Goal: Use online tool/utility: Utilize a website feature to perform a specific function

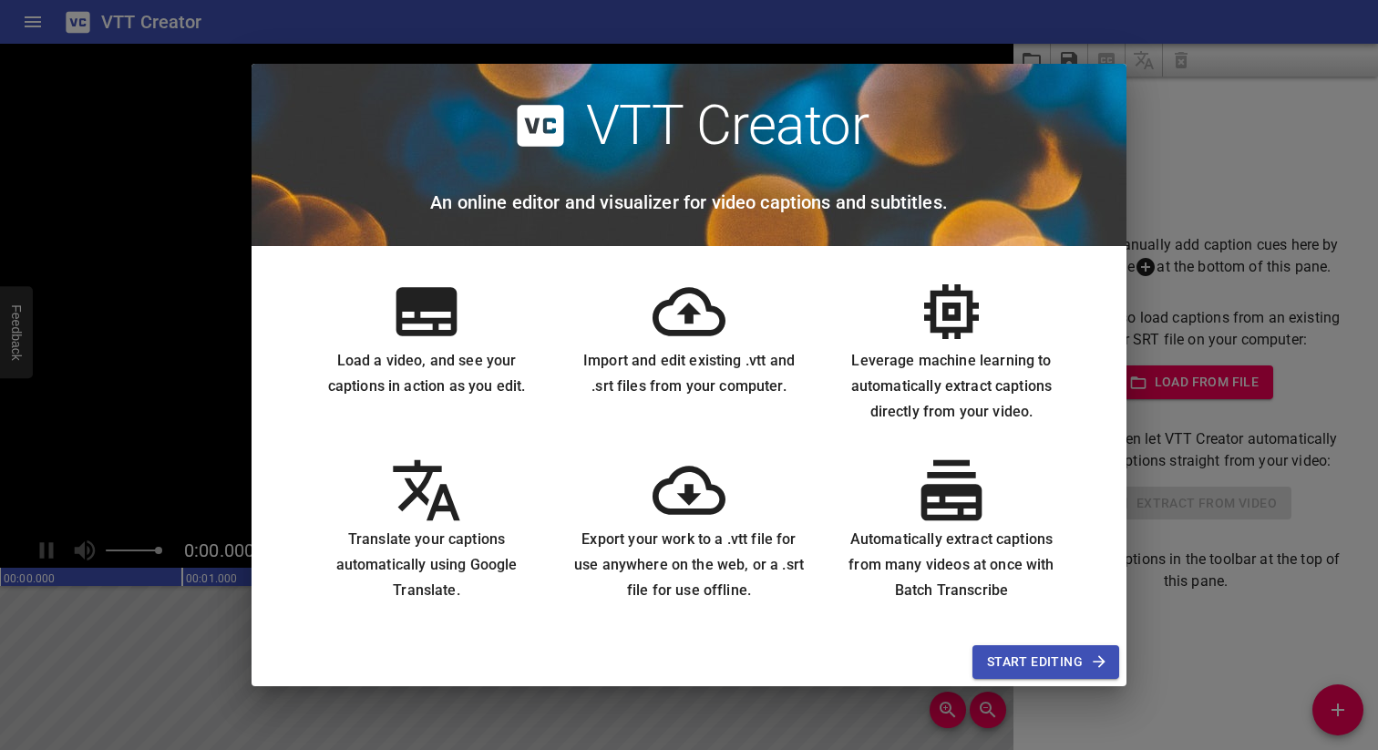
click at [1031, 662] on span "Start Editing" at bounding box center [1046, 662] width 118 height 23
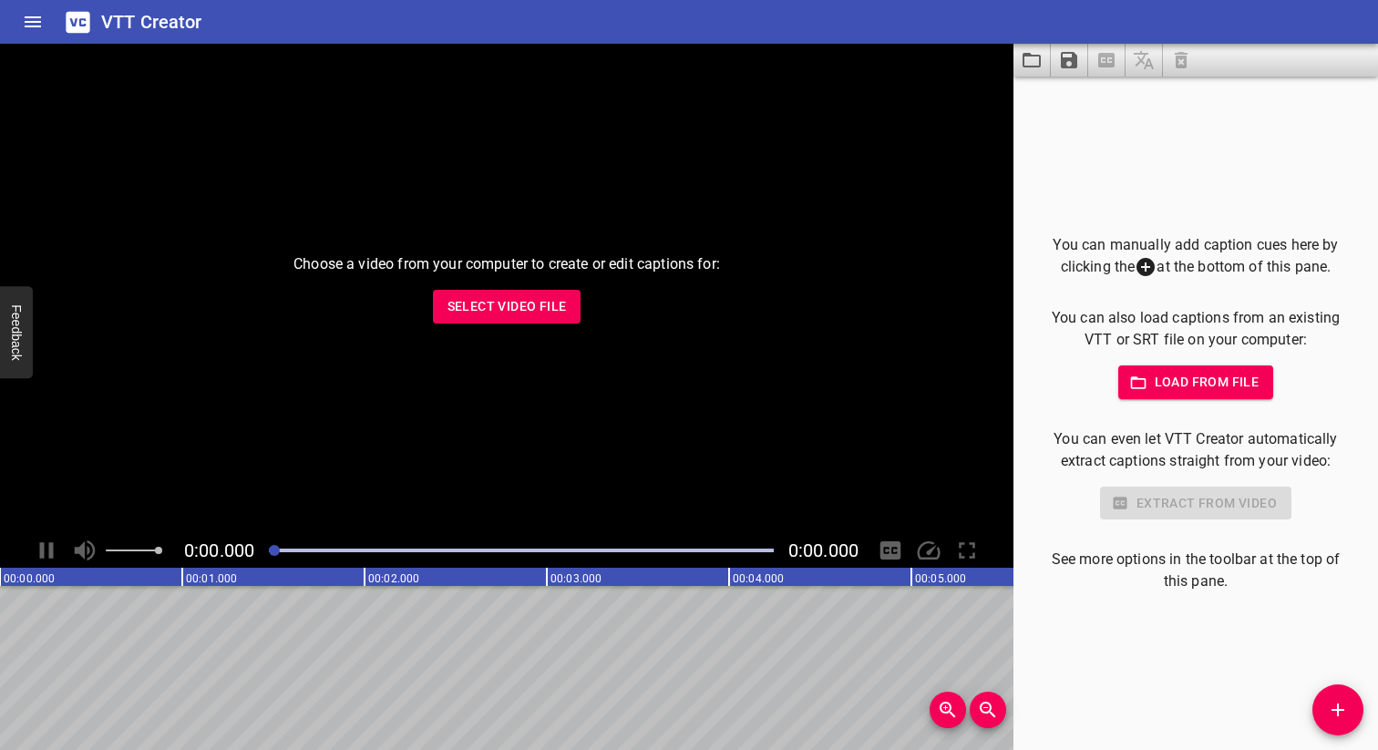
click at [494, 303] on span "Select Video File" at bounding box center [506, 306] width 119 height 23
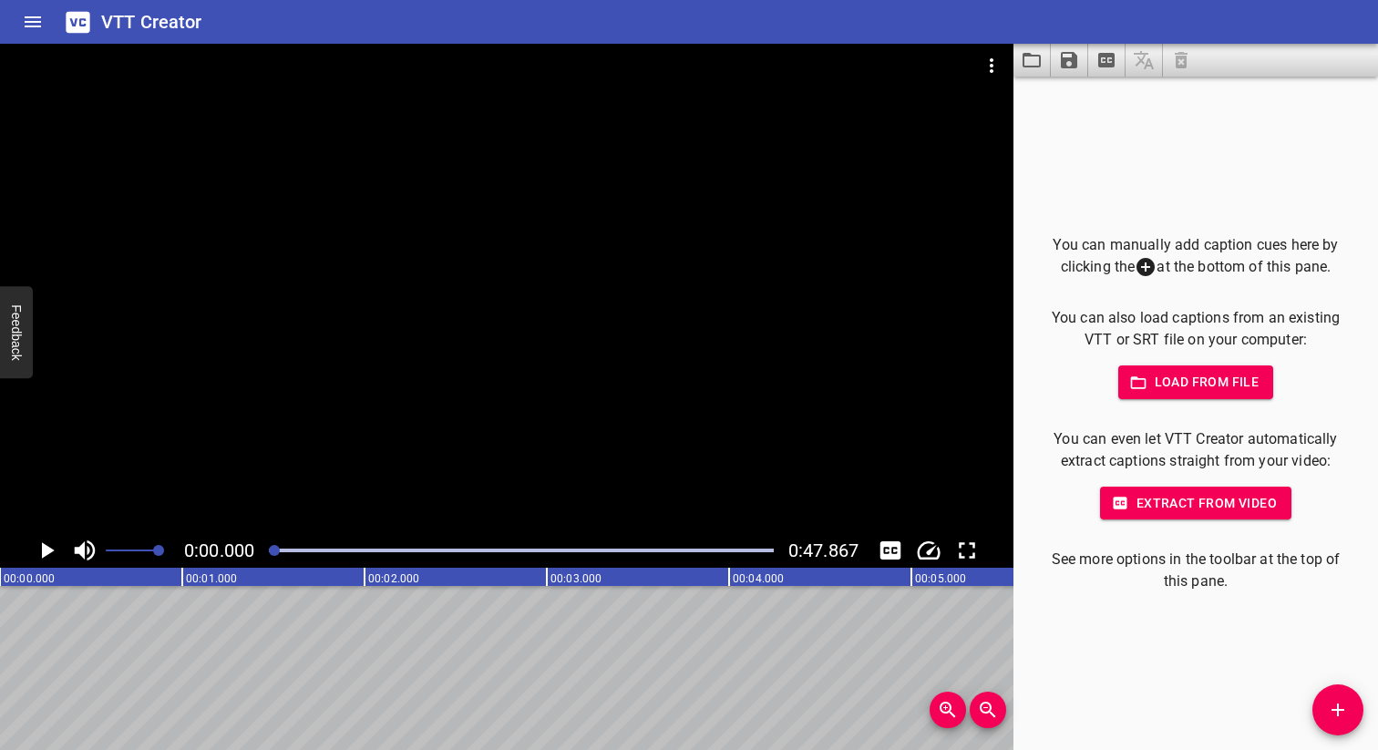
click at [1144, 508] on span "Extract from video" at bounding box center [1195, 503] width 162 height 23
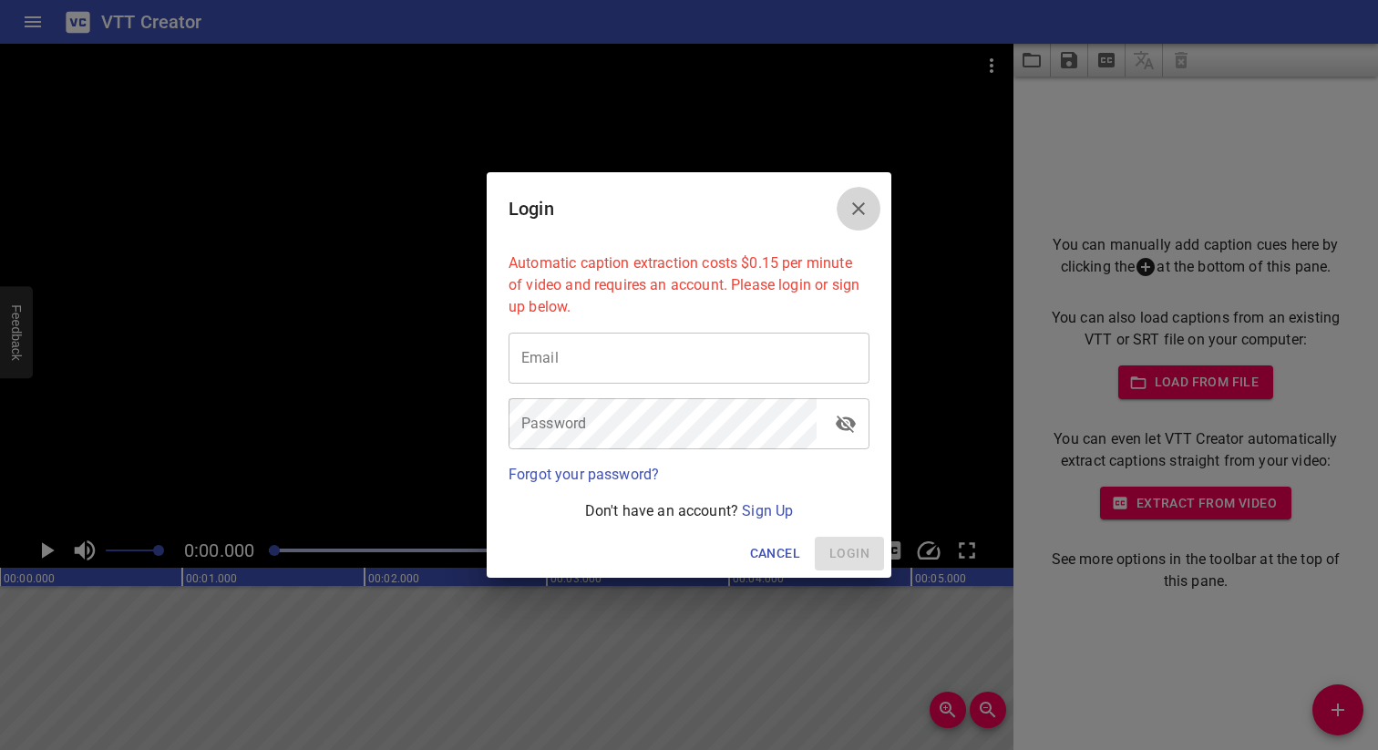
click at [848, 202] on icon "Close" at bounding box center [858, 209] width 22 height 22
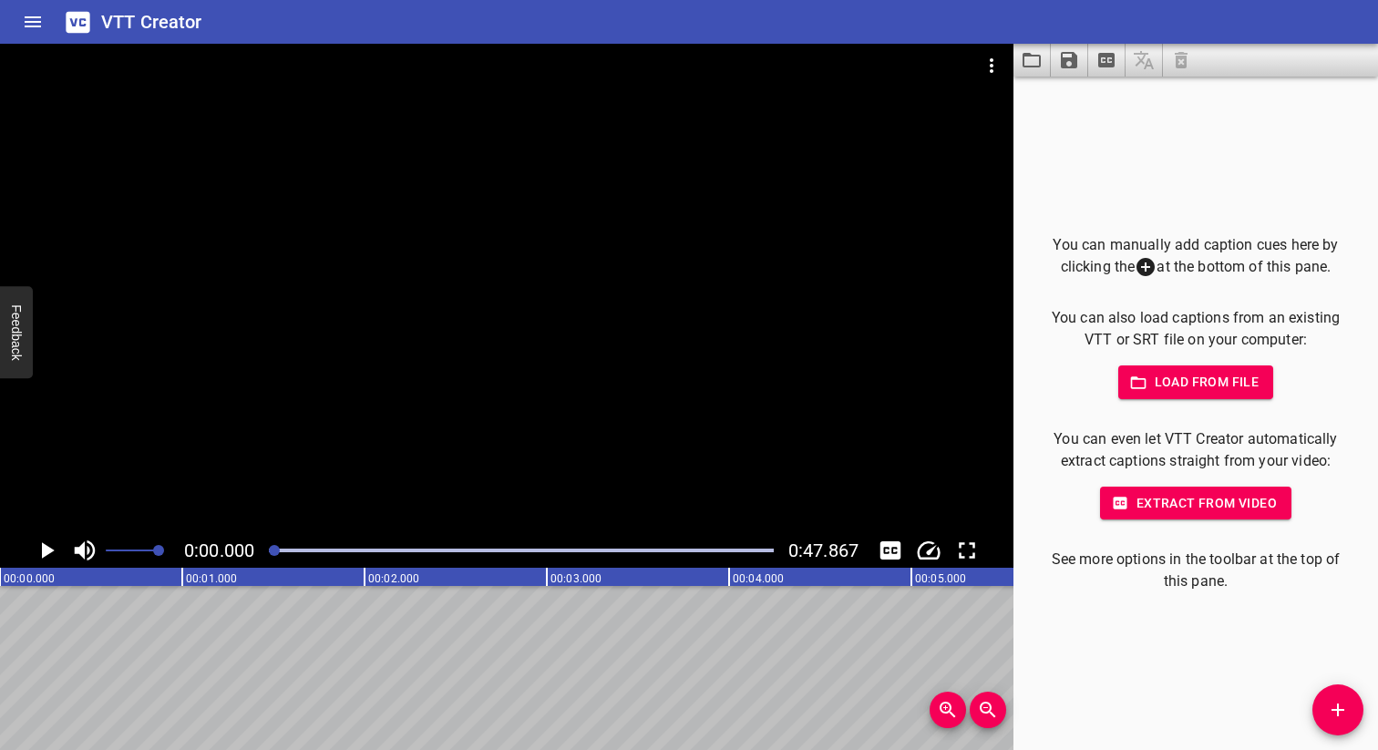
click at [52, 541] on icon "Play/Pause" at bounding box center [46, 550] width 27 height 27
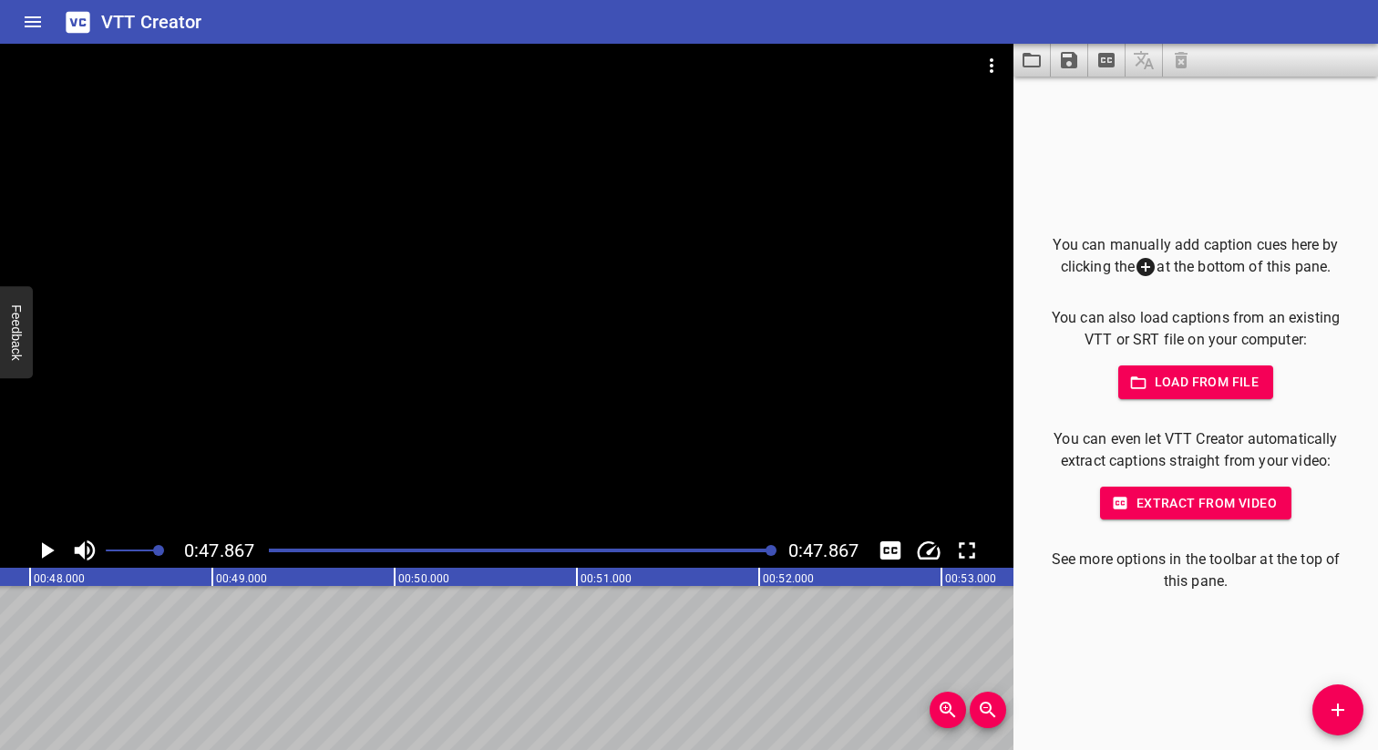
scroll to position [0, 8723]
click at [1333, 720] on icon "Add Cue" at bounding box center [1338, 710] width 22 height 22
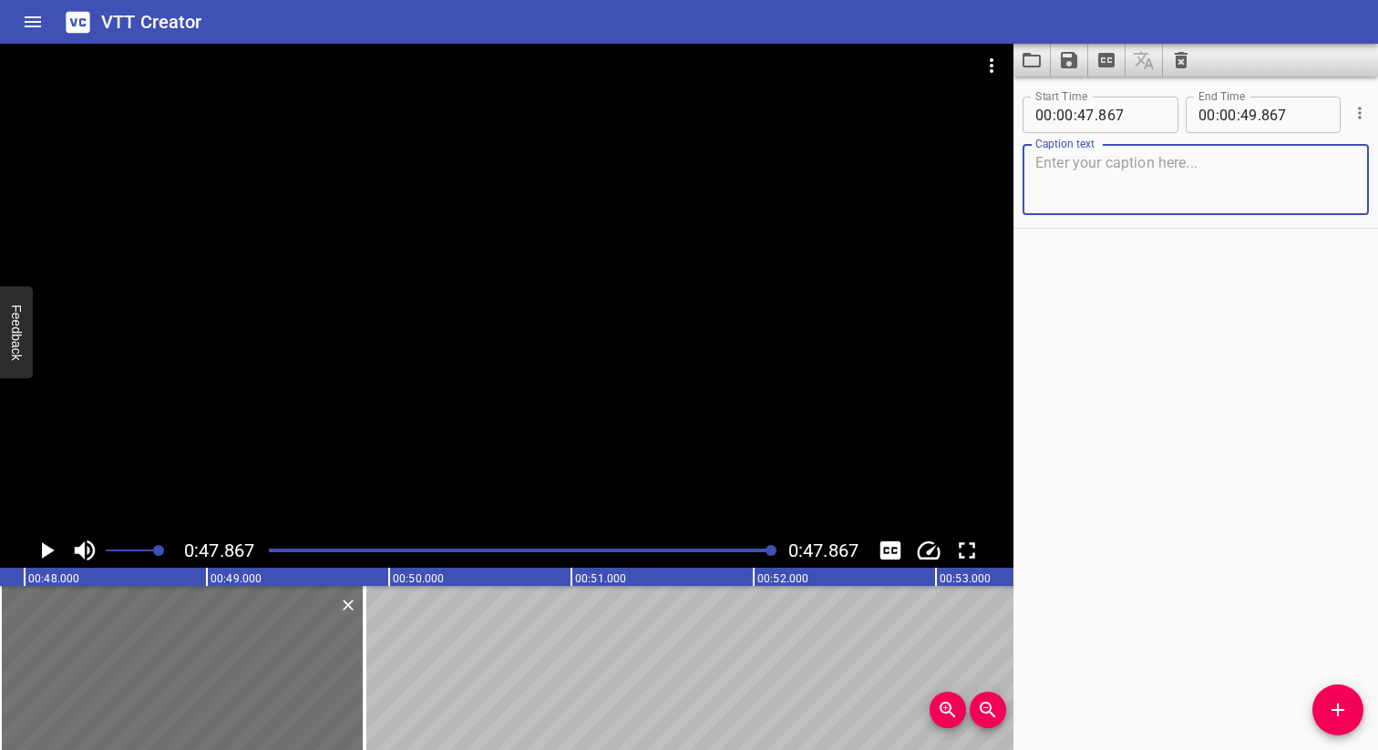
click at [150, 169] on div at bounding box center [506, 288] width 1013 height 489
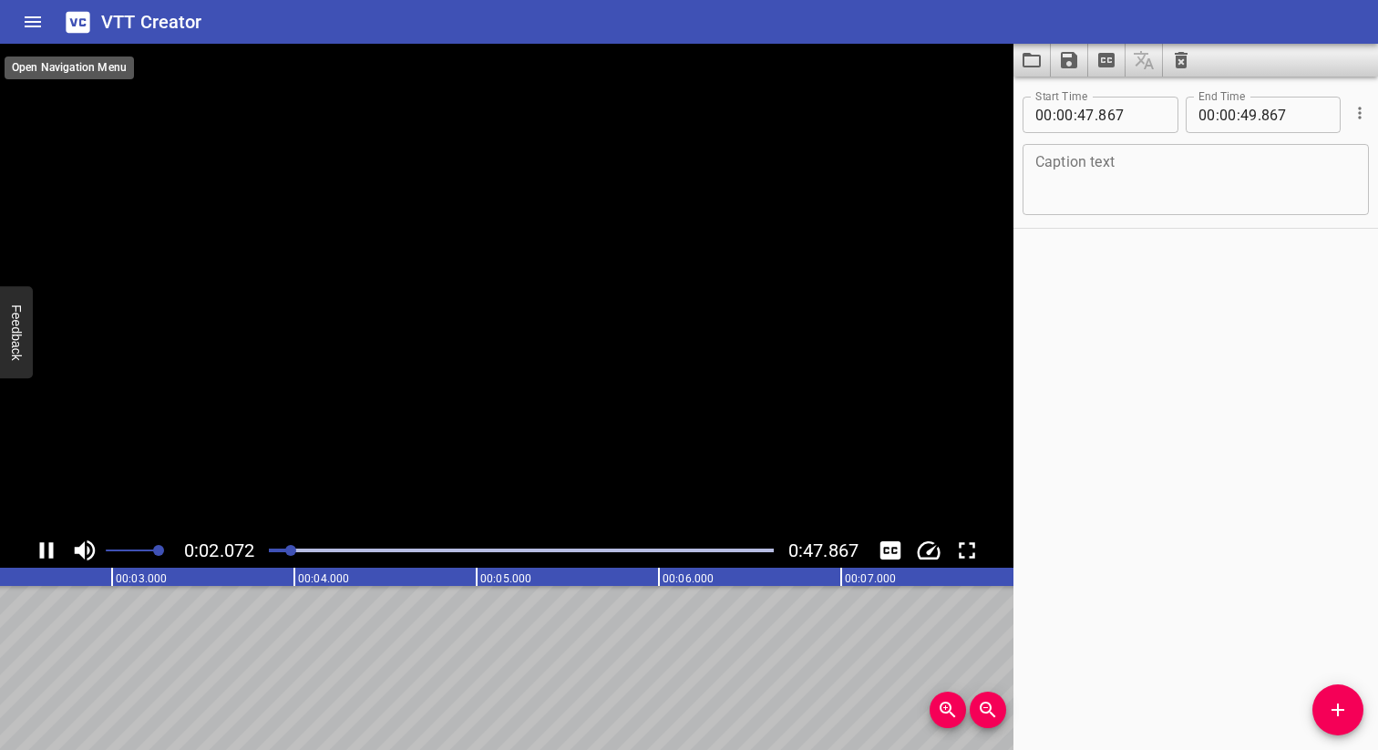
click at [27, 21] on icon "Home" at bounding box center [33, 21] width 16 height 11
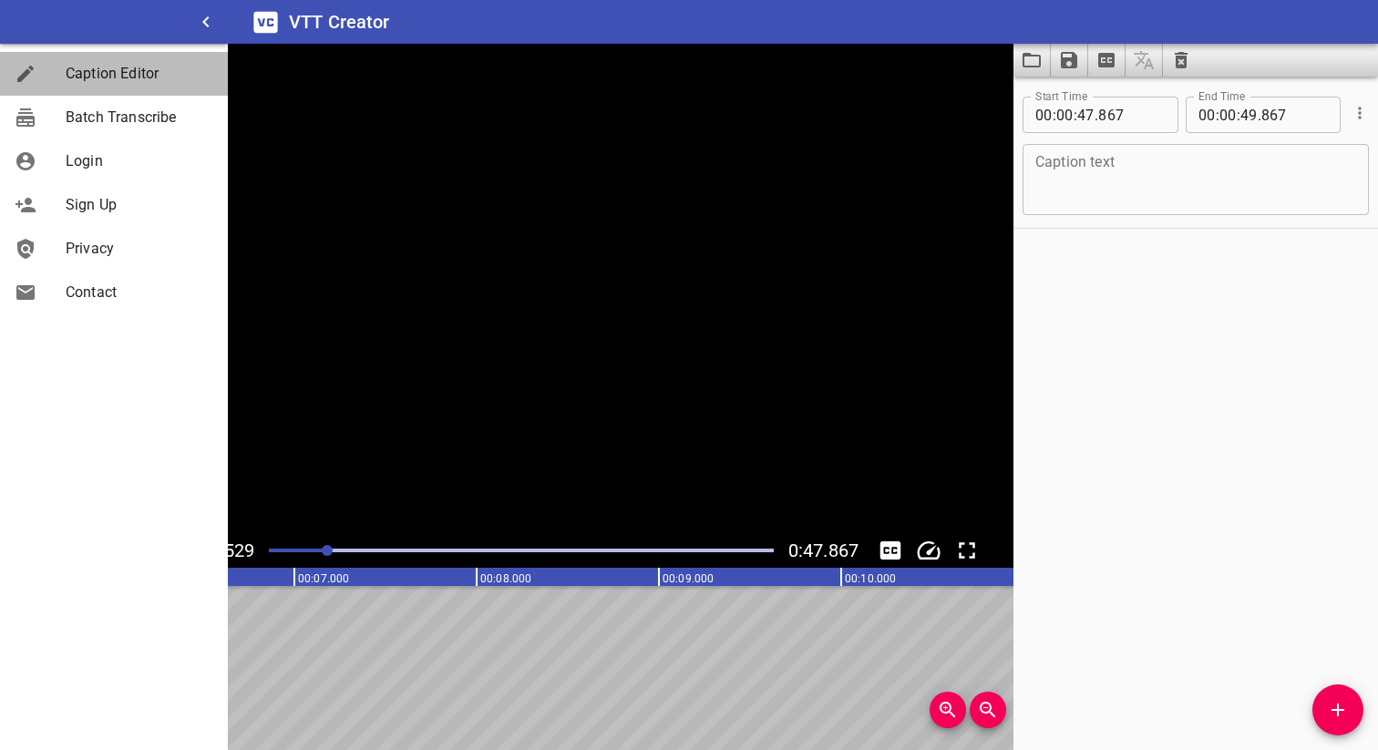
click at [119, 89] on link "Caption Editor" at bounding box center [114, 74] width 228 height 44
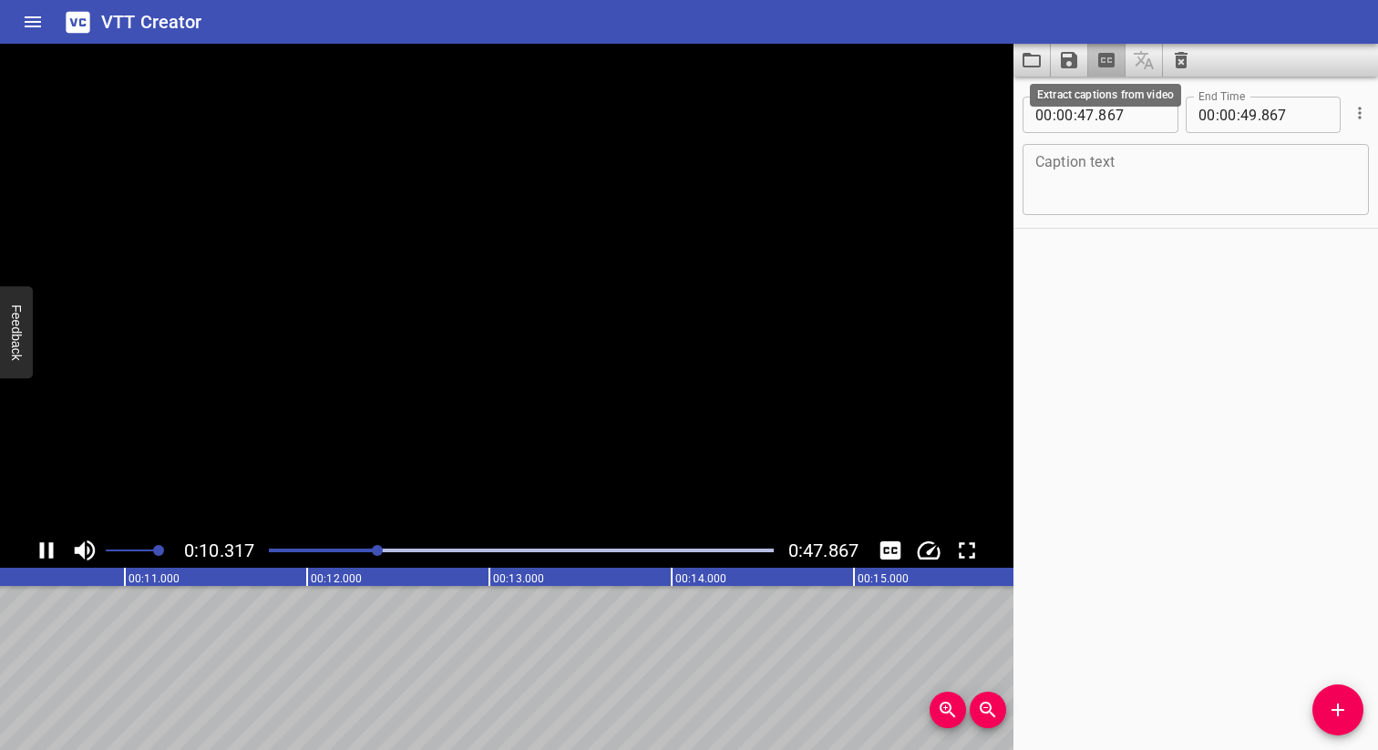
click at [1106, 66] on icon "Extract captions from video" at bounding box center [1106, 60] width 16 height 15
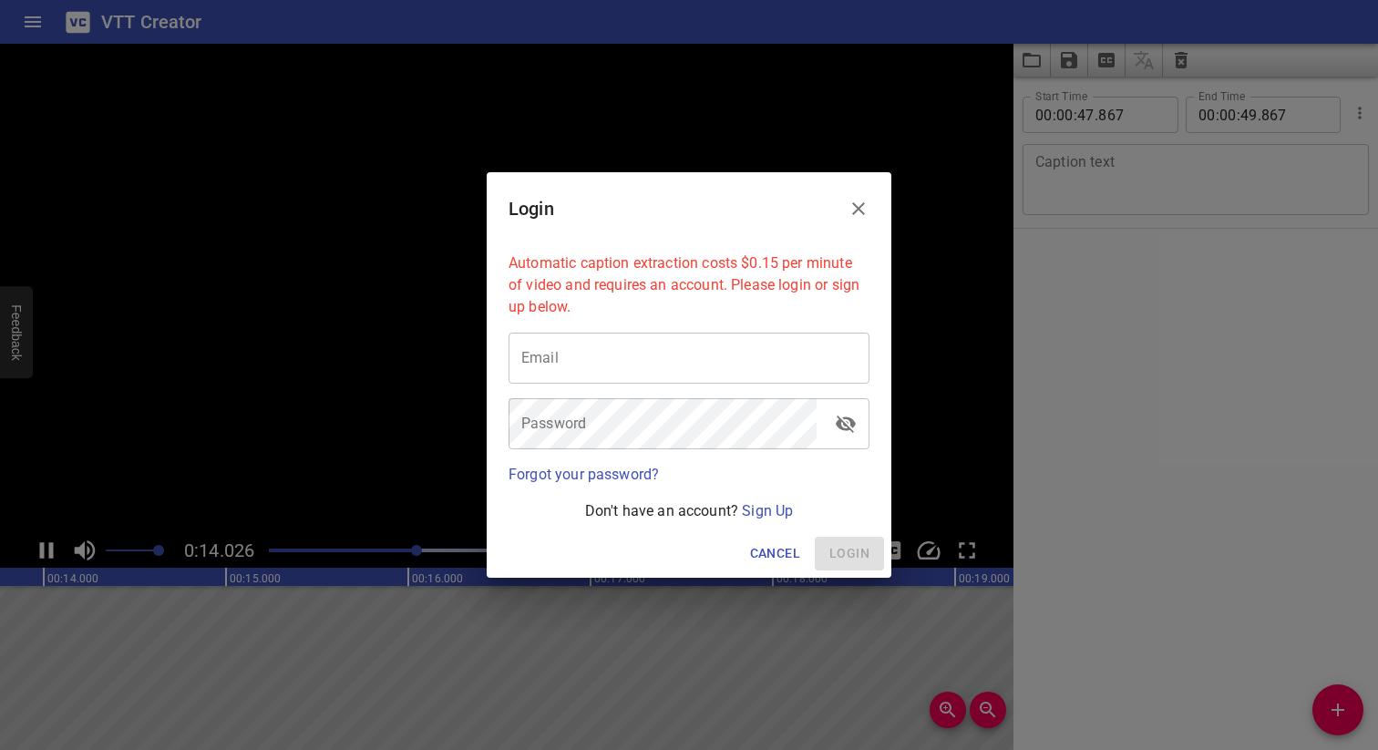
scroll to position [0, 2556]
